Goal: Task Accomplishment & Management: Complete application form

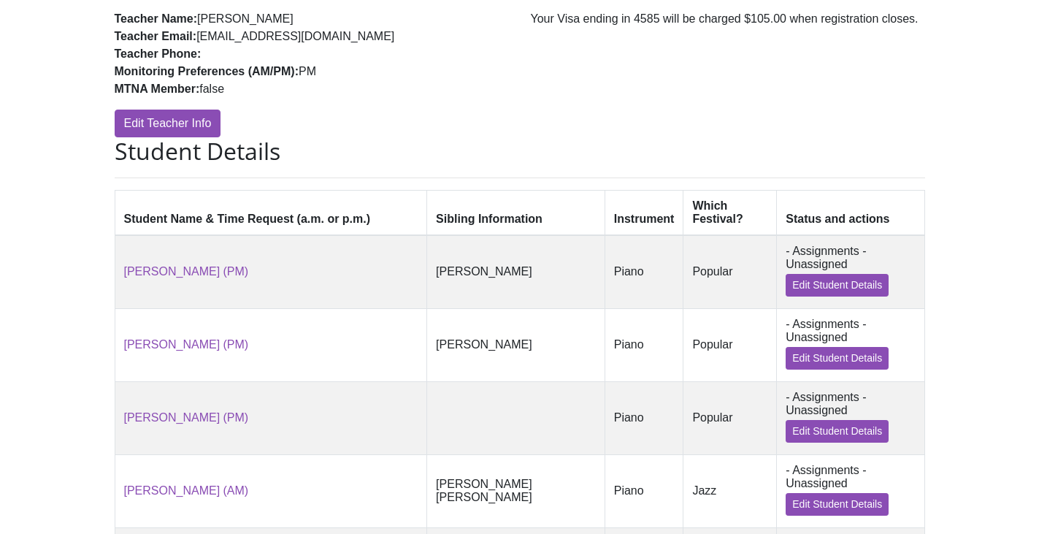
scroll to position [474, 0]
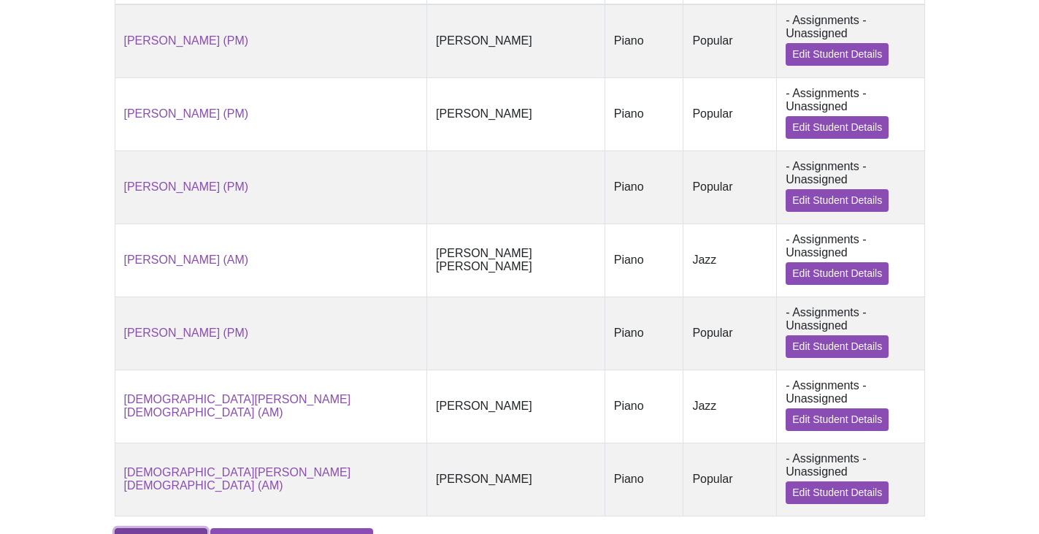
click at [165, 528] on link "Add A Student" at bounding box center [161, 542] width 93 height 28
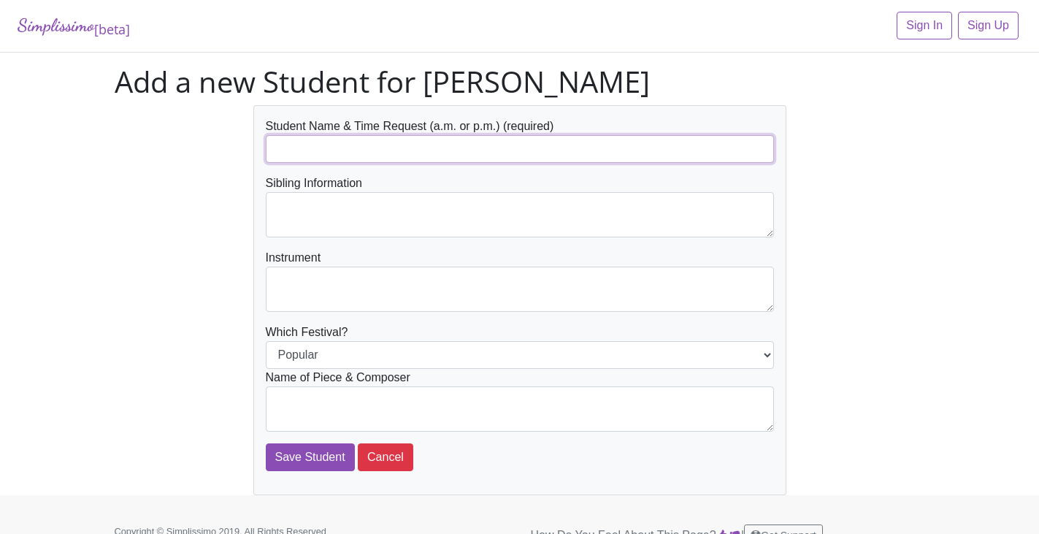
click at [294, 145] on input "text" at bounding box center [520, 149] width 508 height 28
type input "[PERSON_NAME] (PM)"
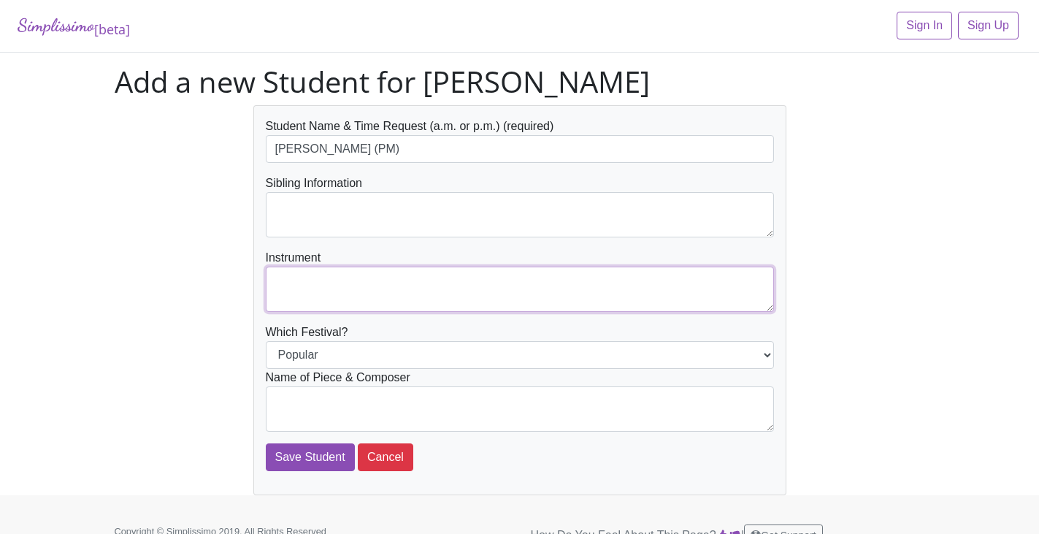
click at [376, 295] on textarea at bounding box center [520, 289] width 508 height 45
type textarea "Piano"
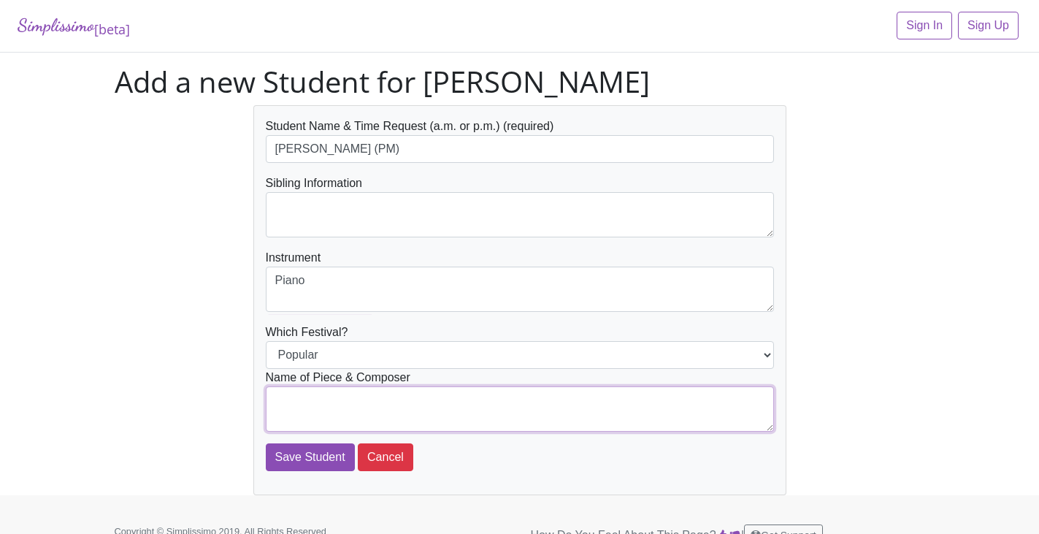
click at [633, 411] on textarea at bounding box center [520, 408] width 508 height 45
type textarea "A Whole New World -Alan Menken"
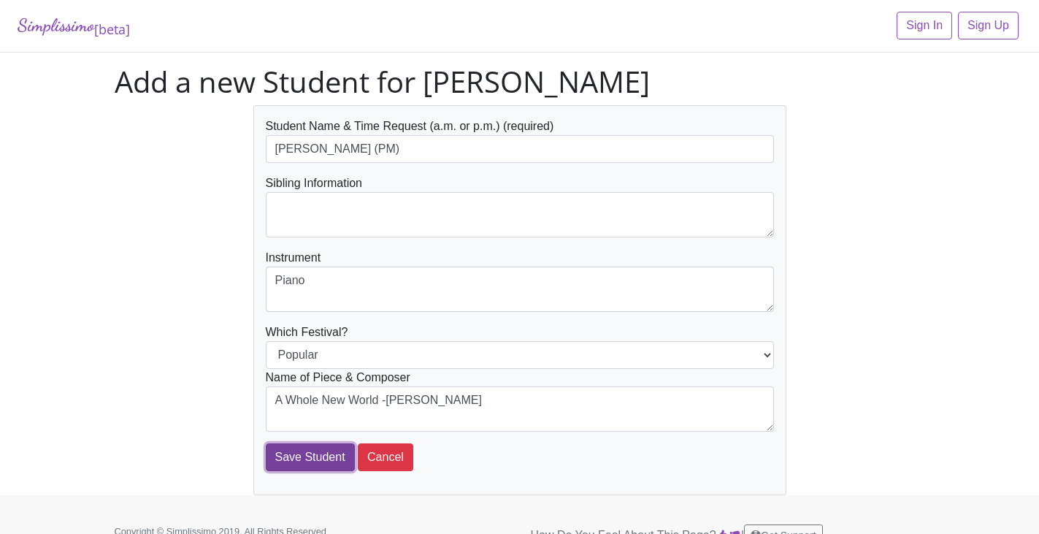
click at [319, 455] on input "Save Student" at bounding box center [310, 457] width 89 height 28
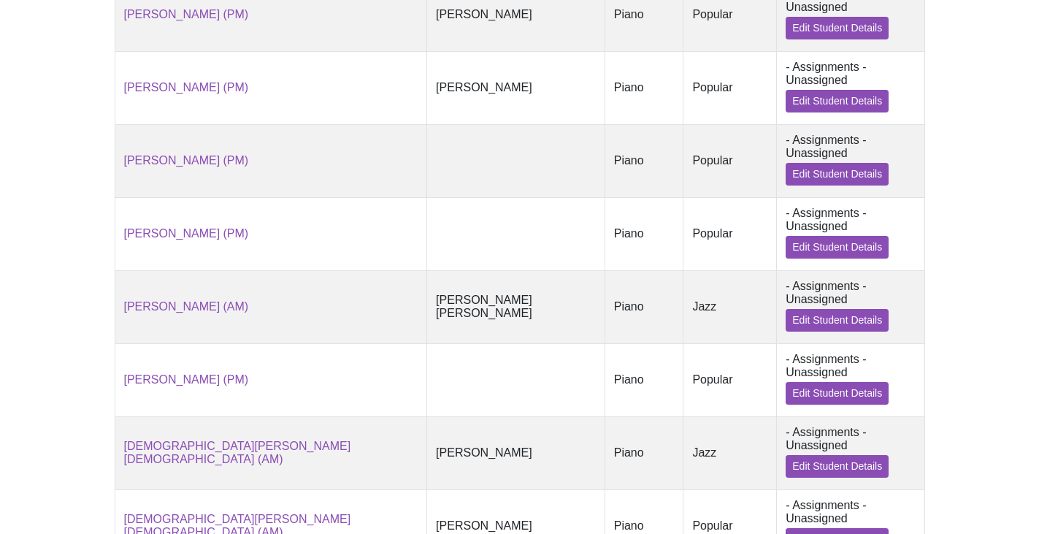
scroll to position [537, 0]
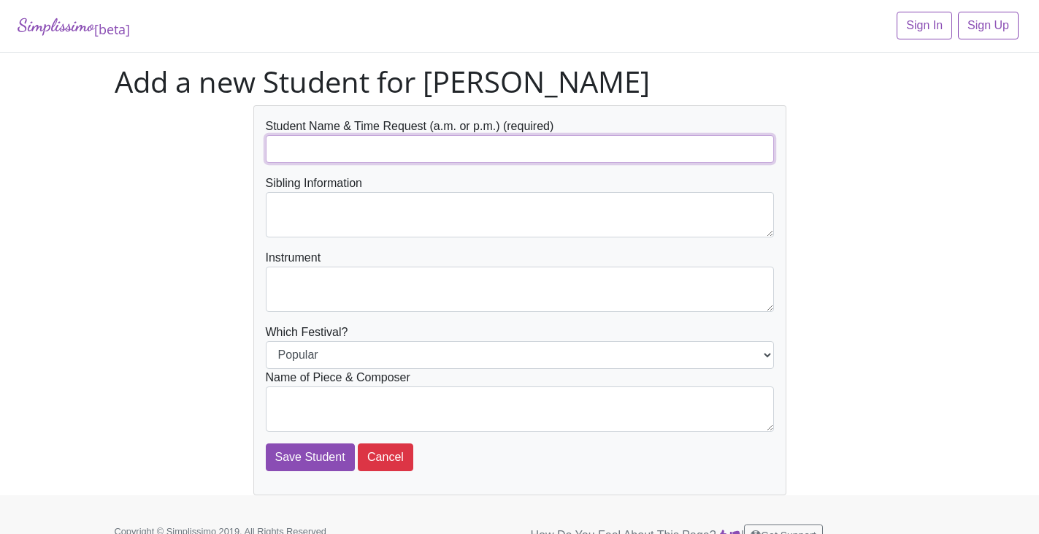
click at [305, 145] on input "text" at bounding box center [520, 149] width 508 height 28
type input "Svanik [PERSON_NAME]"
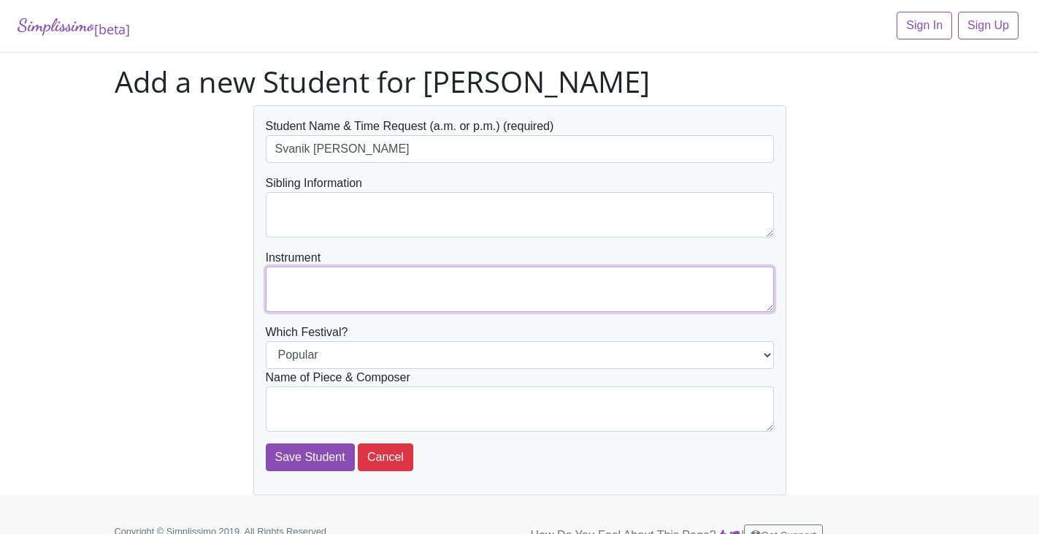
click at [334, 285] on textarea at bounding box center [520, 289] width 508 height 45
type textarea "Piano"
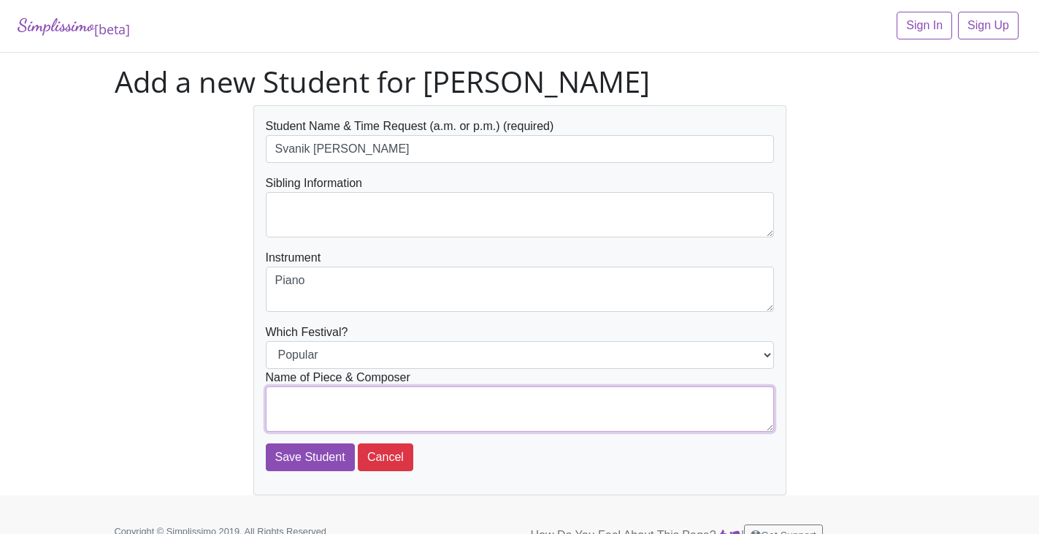
click at [423, 413] on textarea at bounding box center [520, 408] width 508 height 45
click at [423, 413] on textarea "H" at bounding box center [520, 408] width 508 height 45
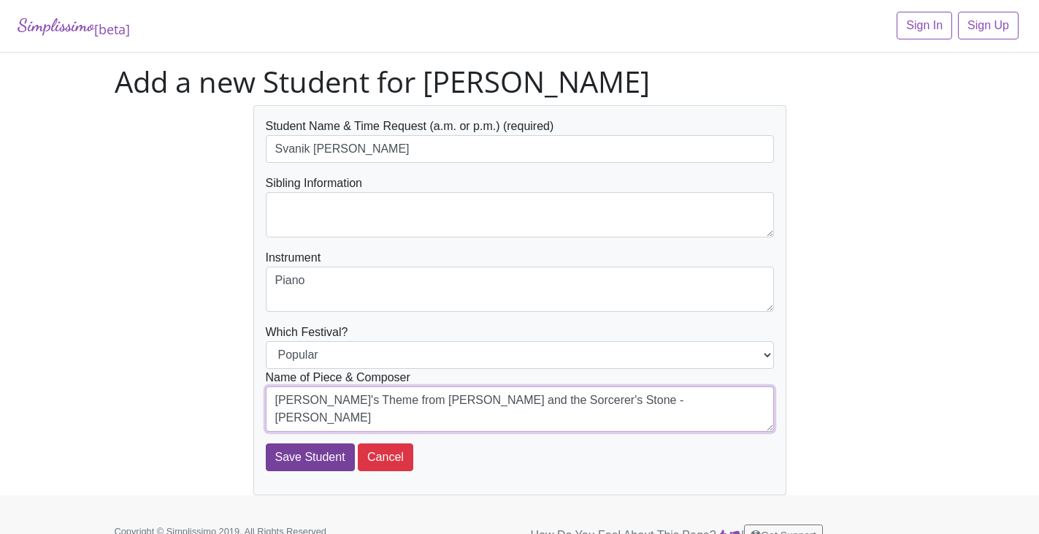
type textarea "[PERSON_NAME]'s Theme from [PERSON_NAME] and the Sorcerer's Stone -[PERSON_NAME]"
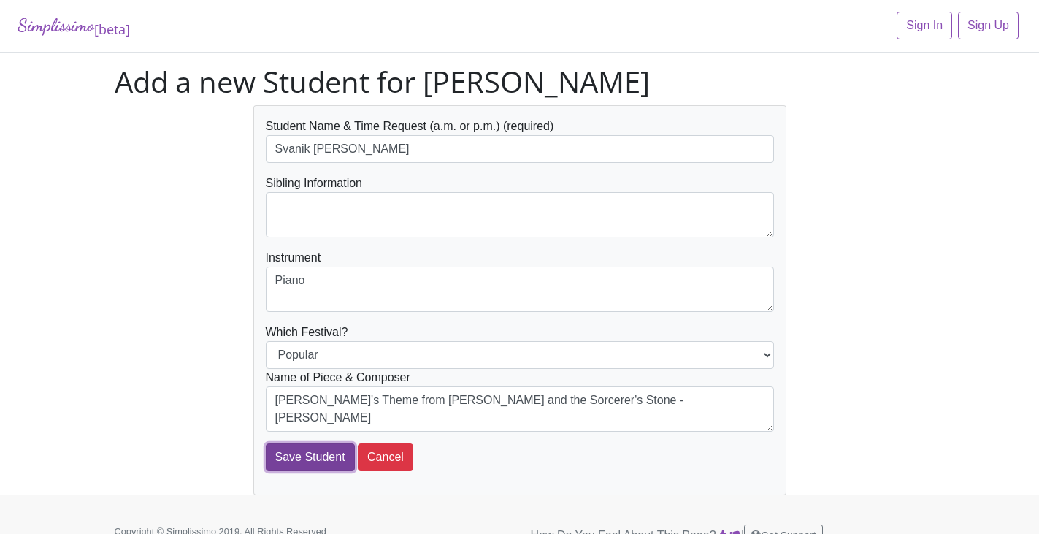
click at [321, 452] on input "Save Student" at bounding box center [310, 457] width 89 height 28
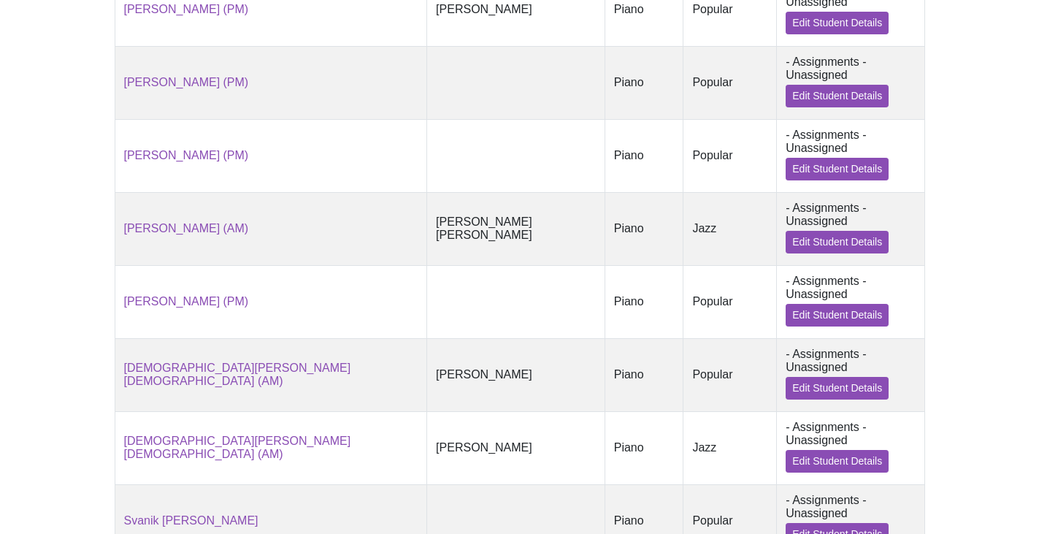
scroll to position [579, 0]
